Goal: Find specific page/section: Find specific page/section

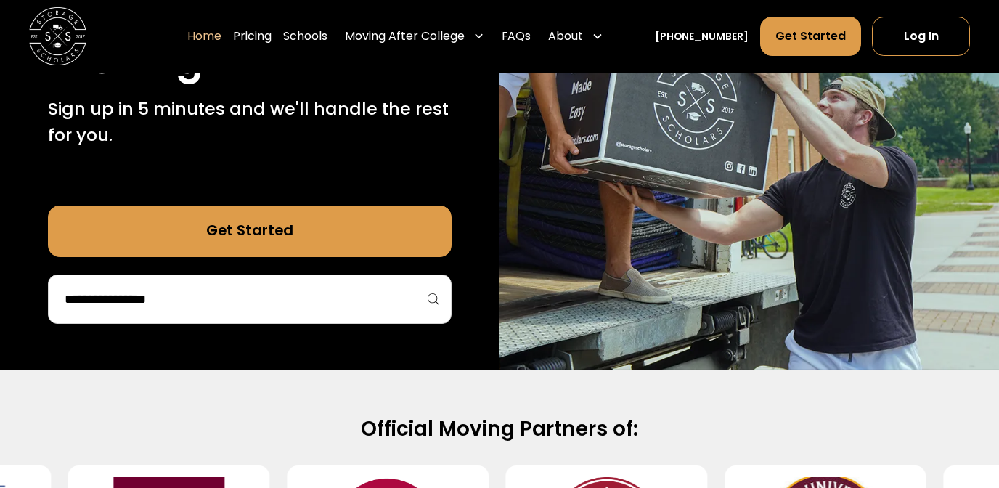
scroll to position [614, 0]
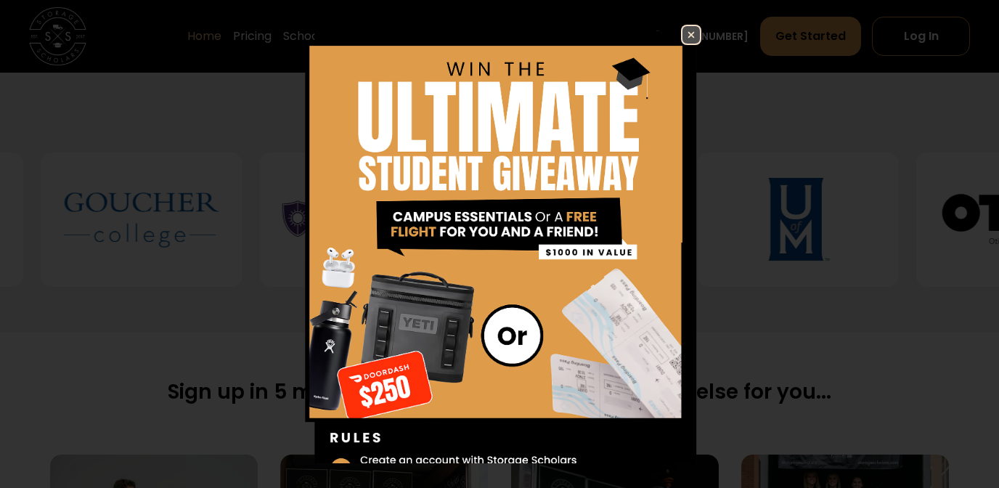
click at [689, 32] on img at bounding box center [690, 34] width 17 height 17
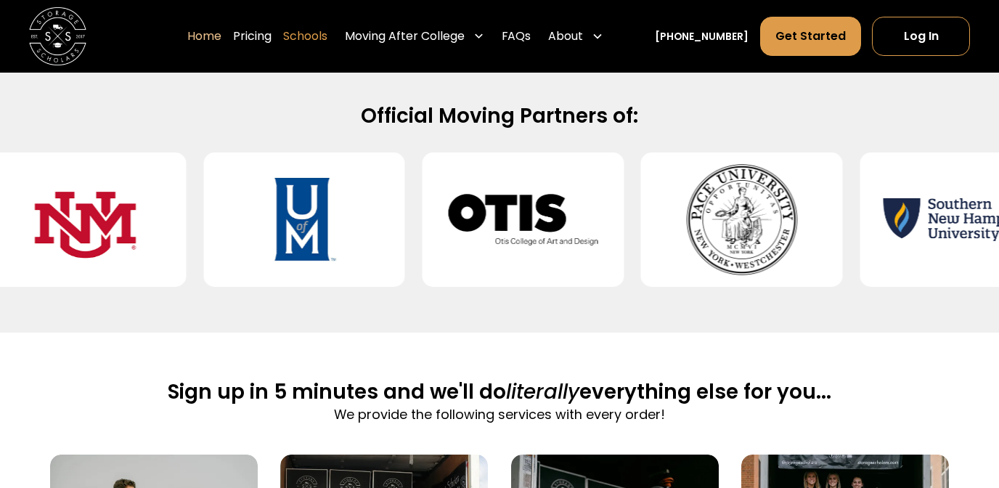
click at [327, 32] on link "Schools" at bounding box center [305, 36] width 44 height 41
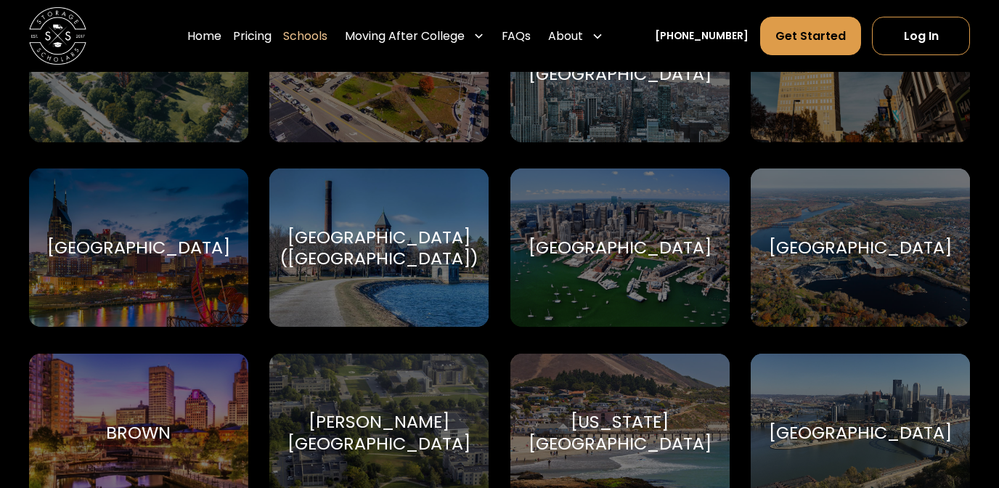
scroll to position [1023, 0]
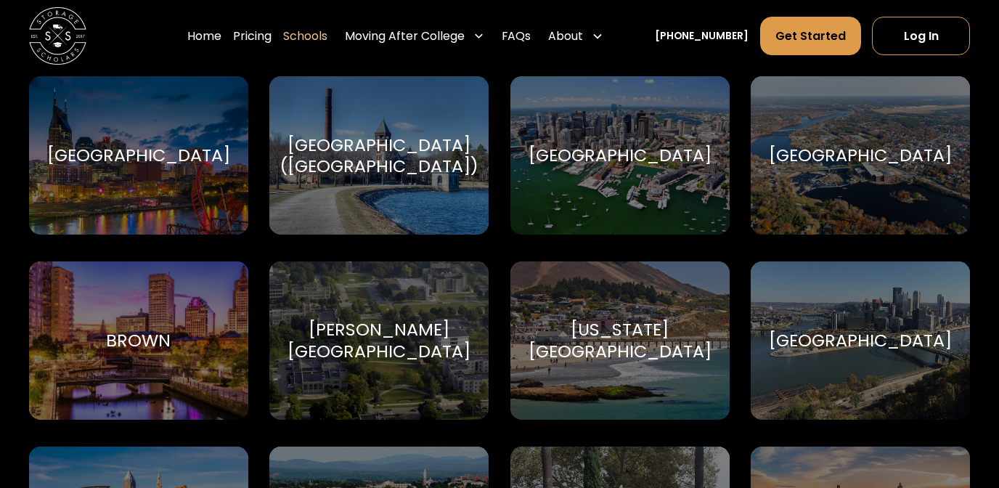
click at [148, 316] on div "Brown Brown University" at bounding box center [138, 340] width 219 height 158
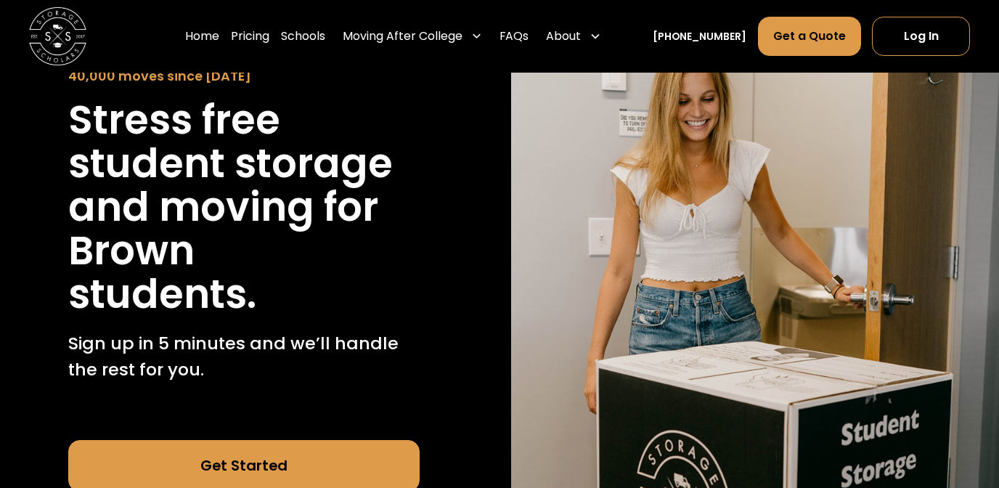
scroll to position [351, 0]
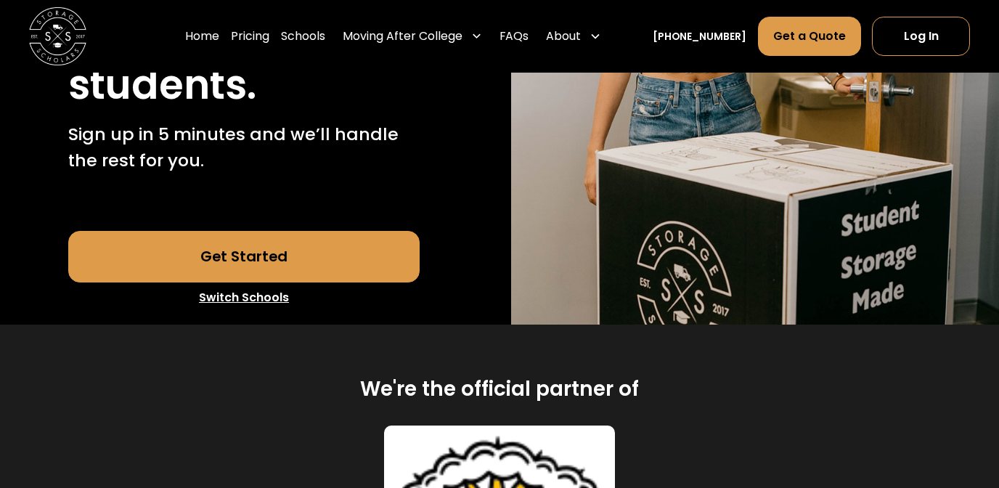
click at [227, 243] on link "Get Started" at bounding box center [243, 257] width 351 height 52
